Goal: Information Seeking & Learning: Learn about a topic

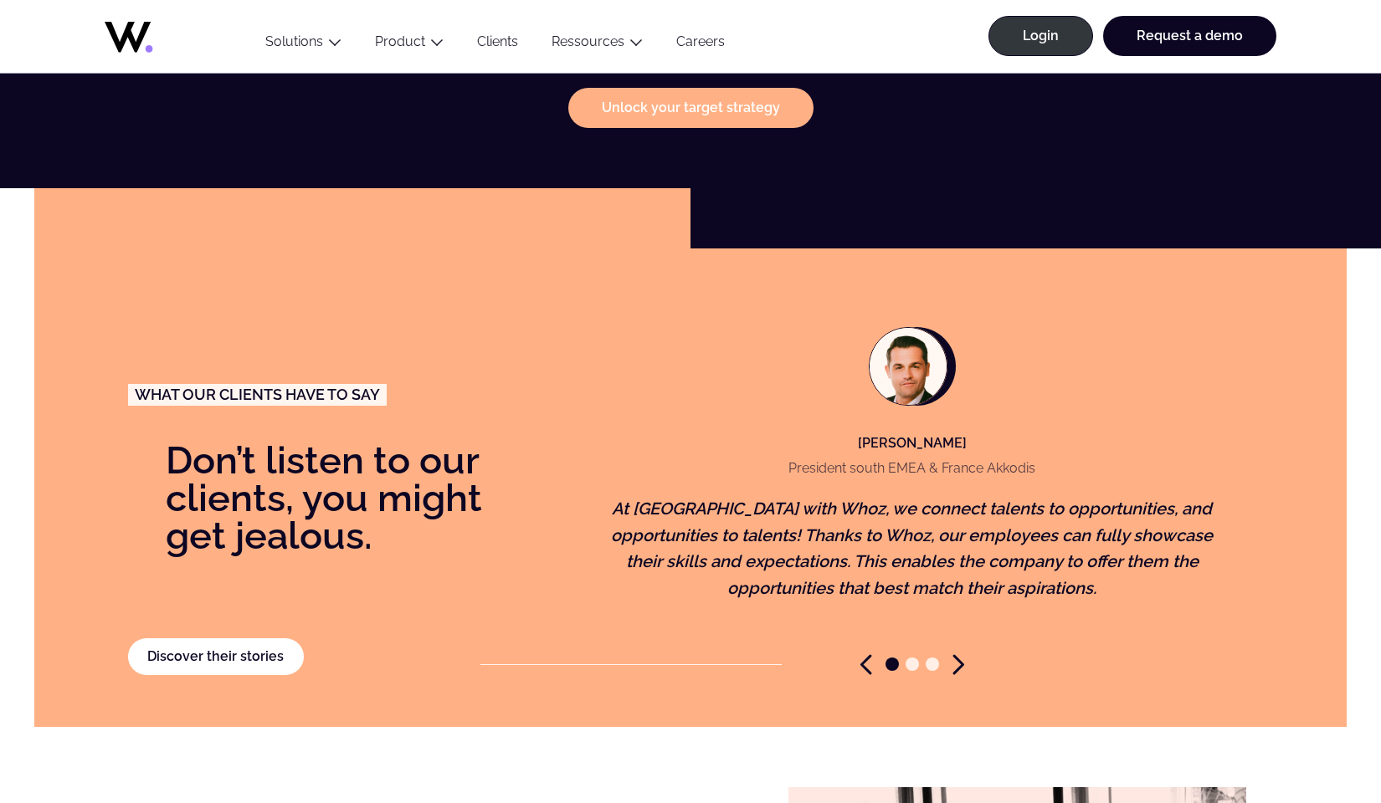
scroll to position [3407, 0]
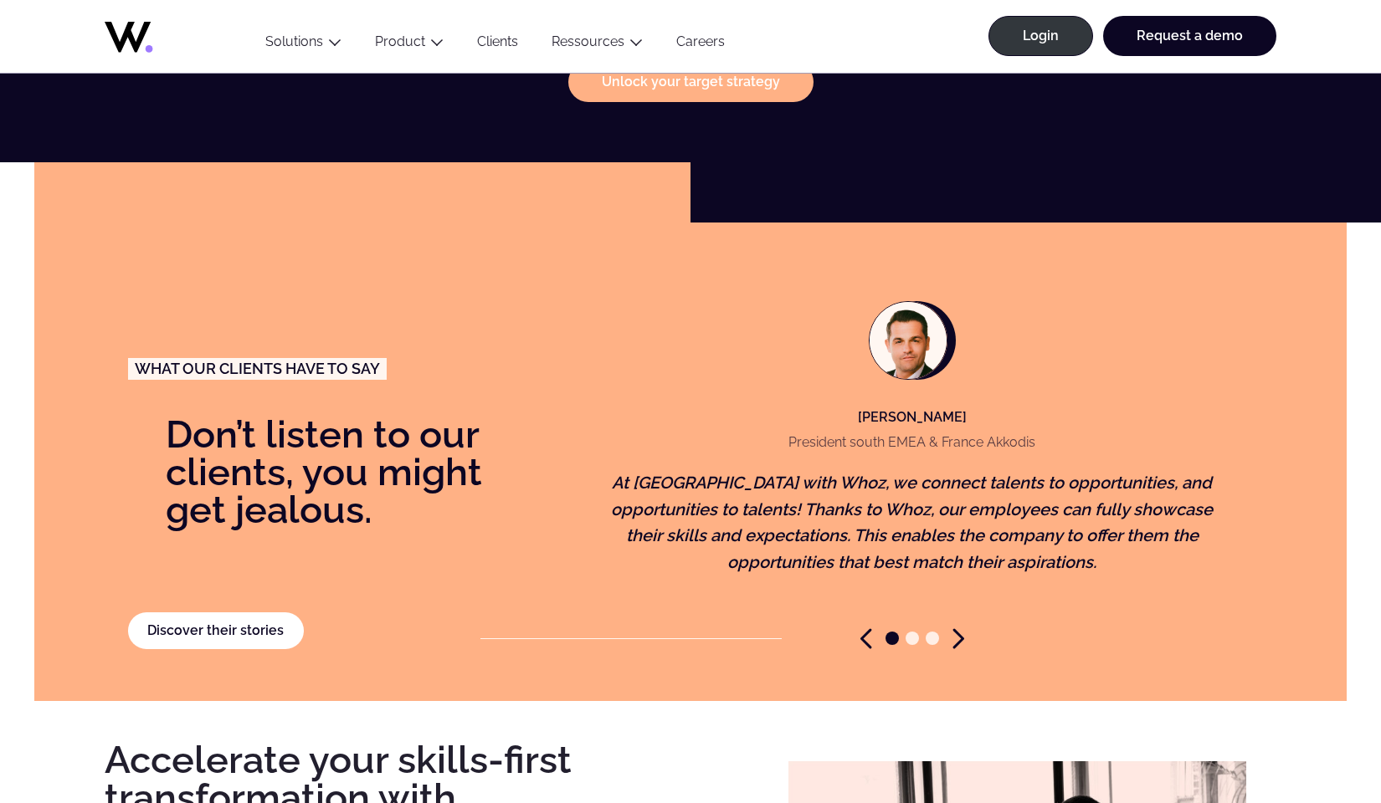
click at [956, 629] on icon "Next slide" at bounding box center [958, 639] width 12 height 21
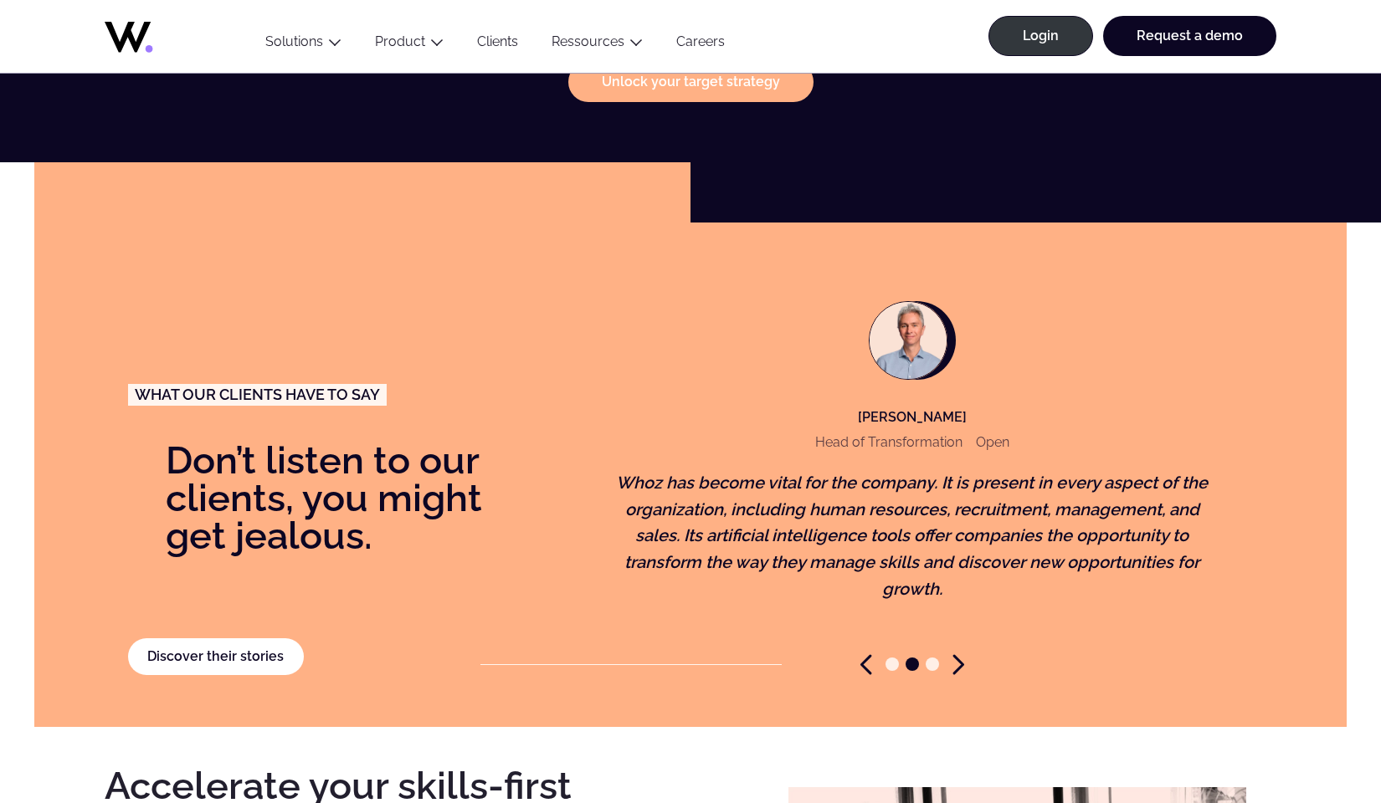
click at [960, 656] on icon "Next slide" at bounding box center [958, 665] width 8 height 18
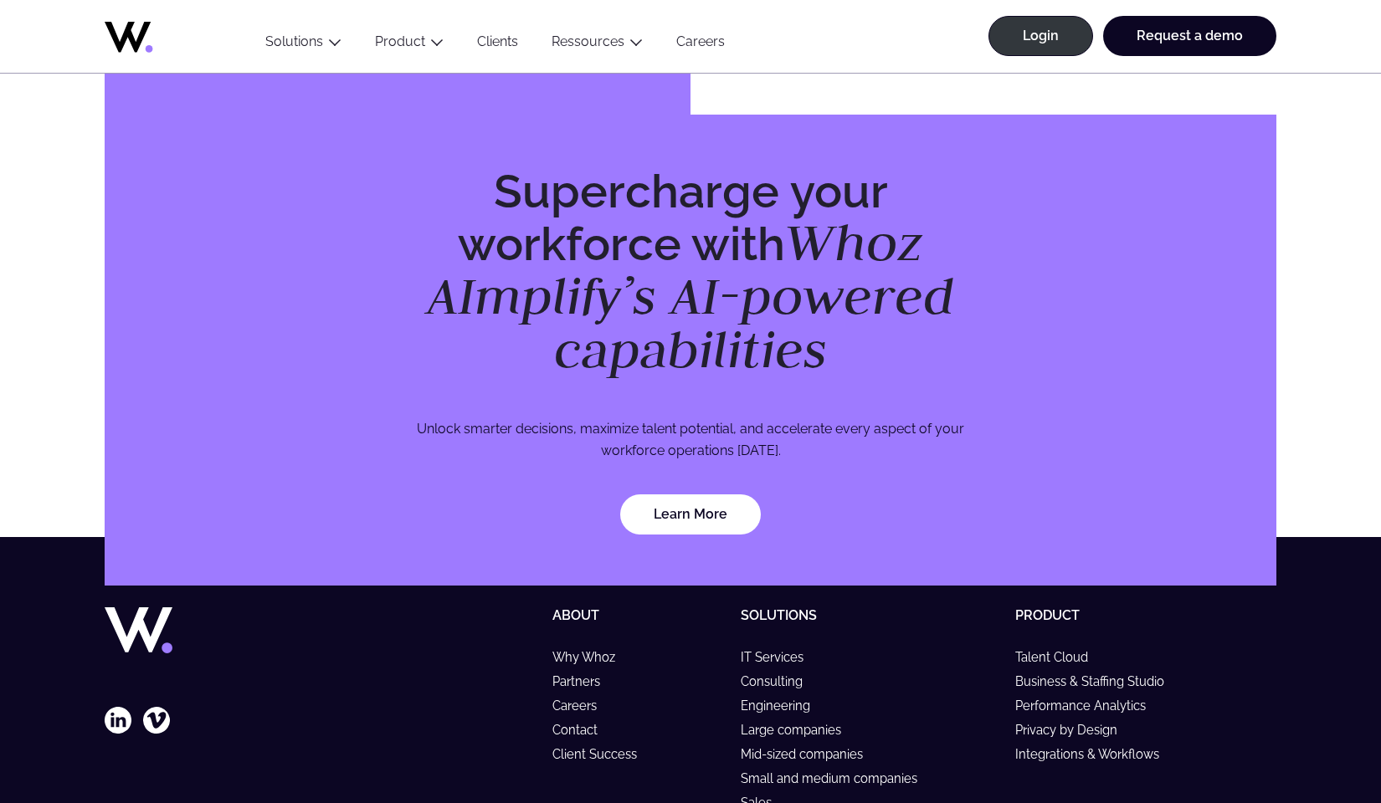
scroll to position [4791, 0]
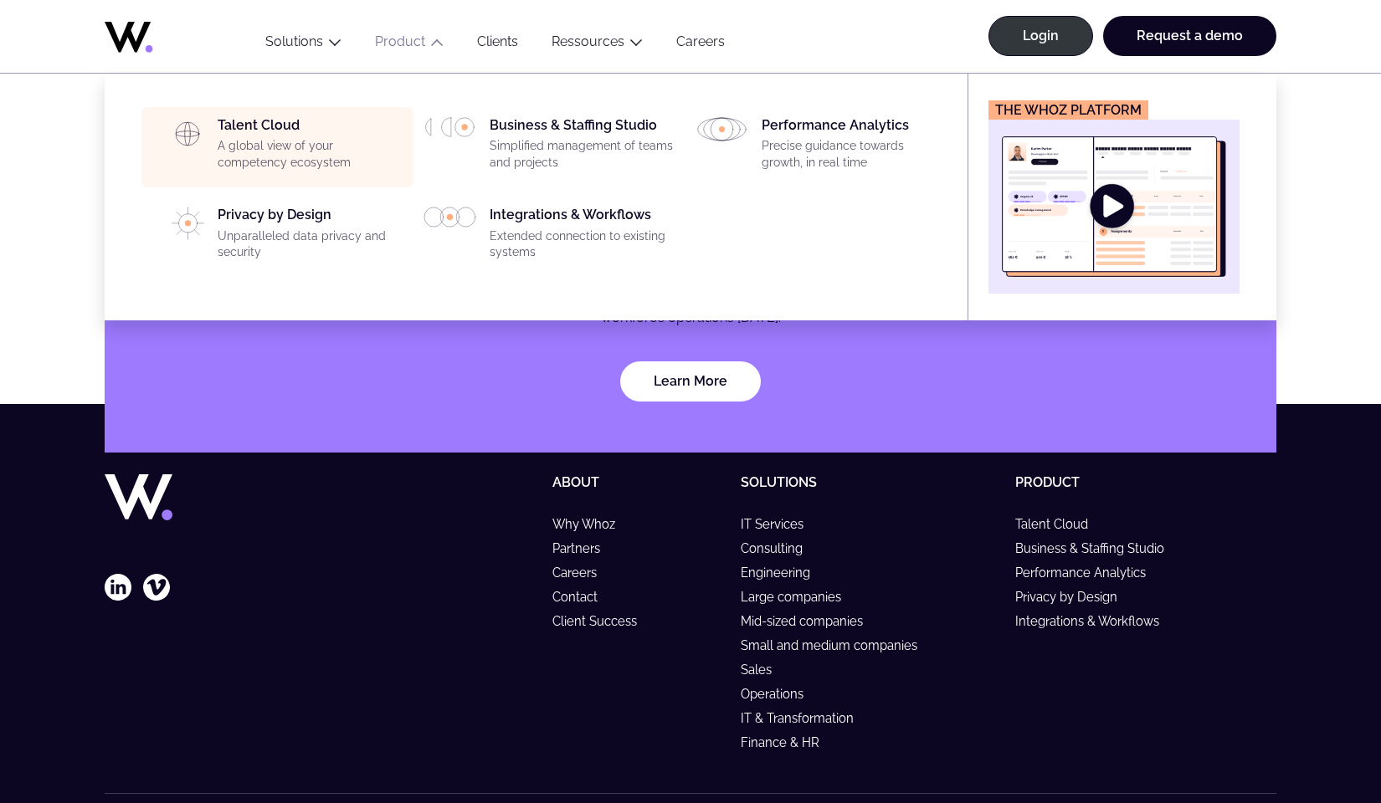
click at [333, 145] on p "A global view of your competency ecosystem" at bounding box center [311, 154] width 186 height 33
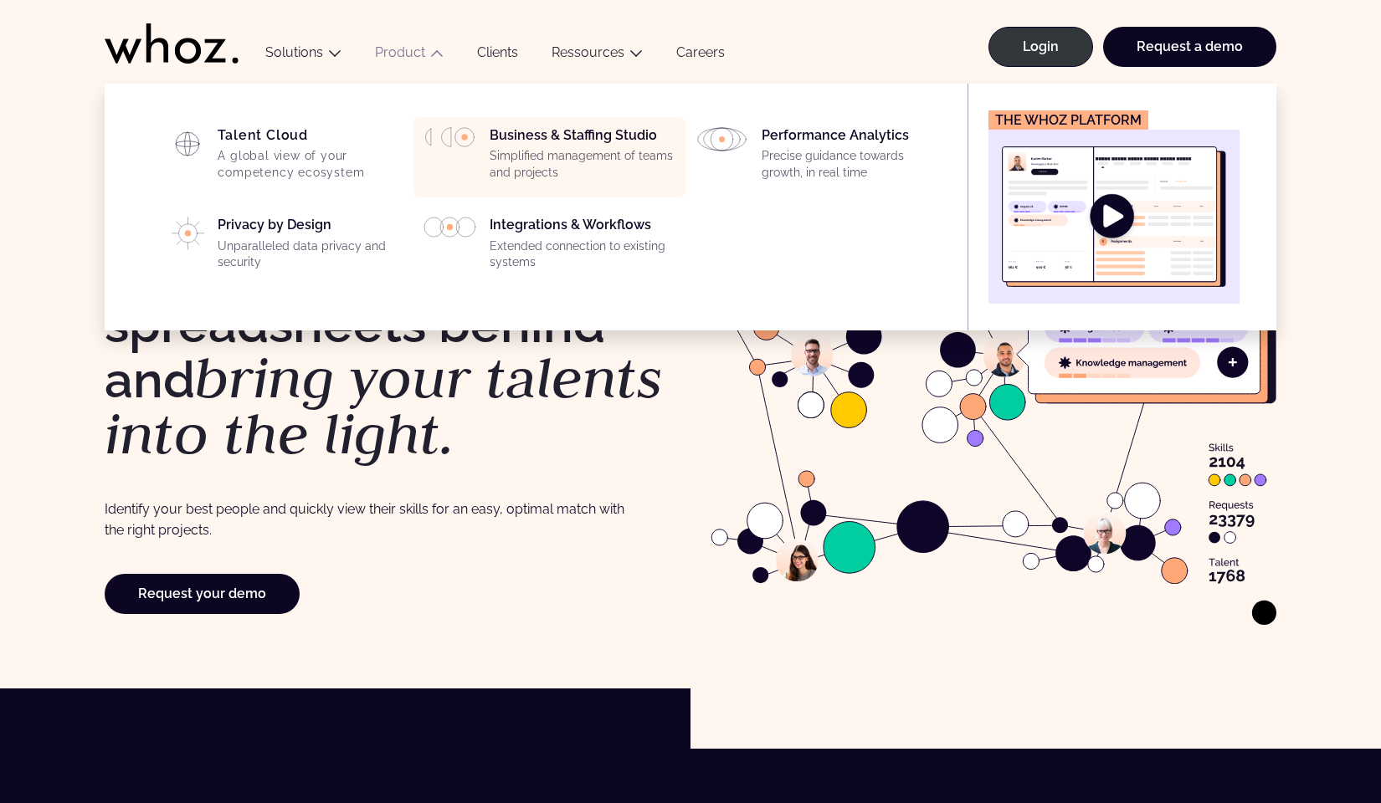
click at [485, 149] on div "Business & Staffing Studio Simplified management of teams and projects" at bounding box center [549, 157] width 252 height 60
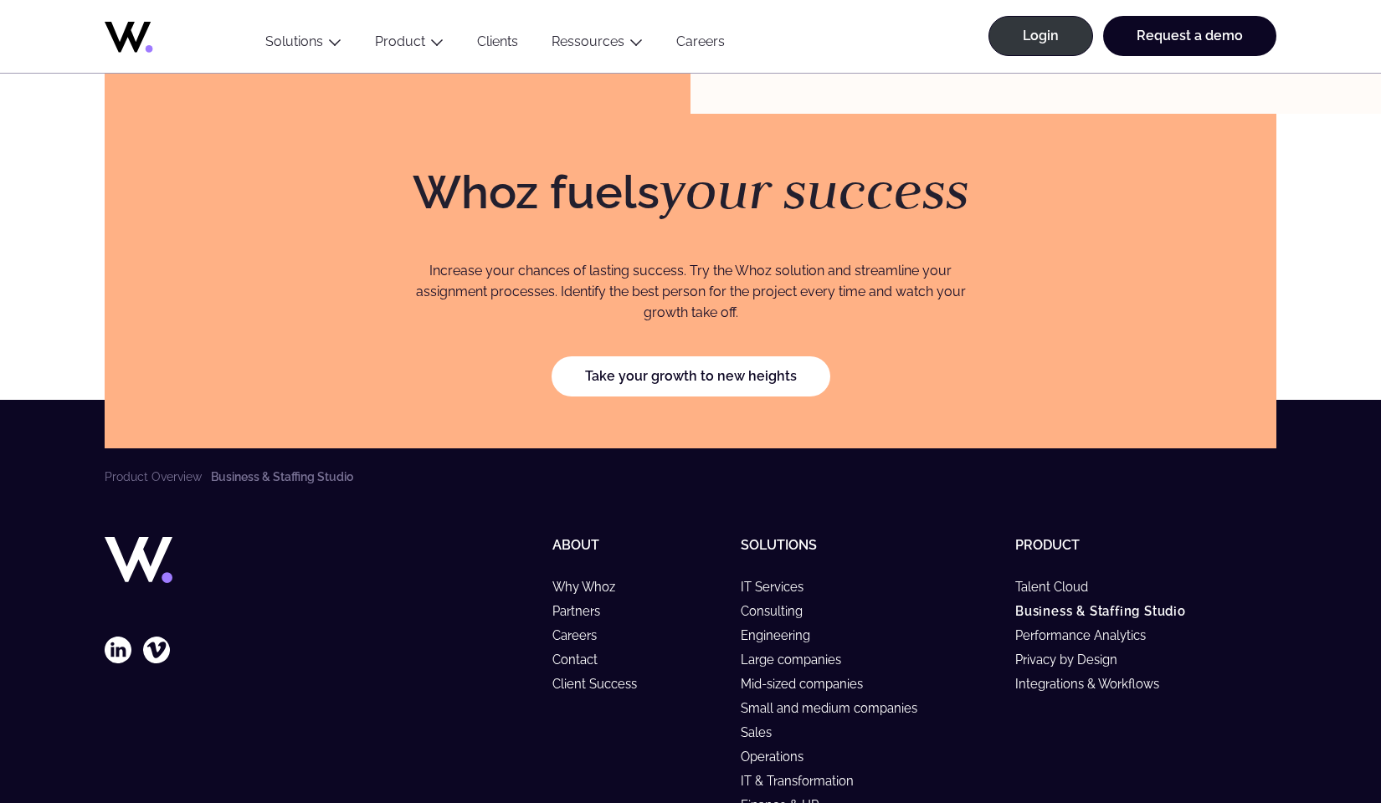
scroll to position [4712, 0]
